Goal: Find specific page/section: Find specific page/section

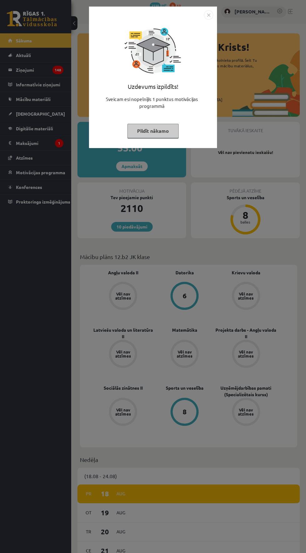
click at [165, 130] on button "Pildīt nākamo" at bounding box center [152, 131] width 51 height 14
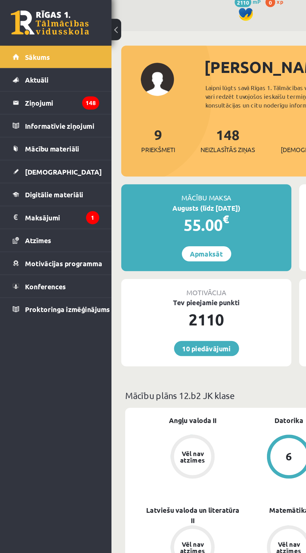
click at [128, 132] on div "Mācību maksa" at bounding box center [131, 128] width 109 height 12
click at [124, 145] on div "55.00 €" at bounding box center [131, 147] width 109 height 15
click at [130, 129] on div "Mācību maksa" at bounding box center [131, 128] width 109 height 12
click at [55, 136] on legend "Maksājumi 1" at bounding box center [39, 143] width 47 height 14
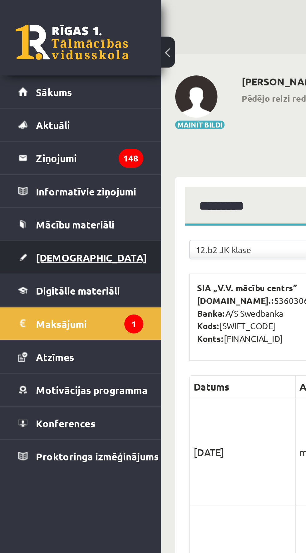
click at [49, 109] on link "[DEMOGRAPHIC_DATA]" at bounding box center [35, 114] width 55 height 14
